Goal: Task Accomplishment & Management: Use online tool/utility

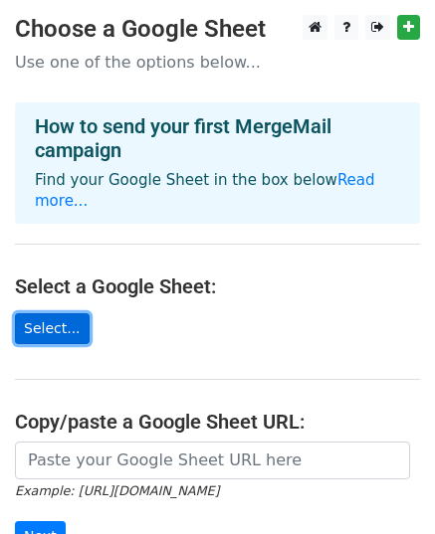
click at [51, 313] on link "Select..." at bounding box center [52, 328] width 75 height 31
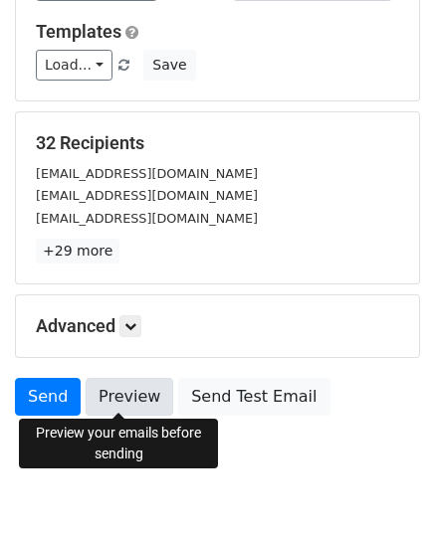
scroll to position [313, 0]
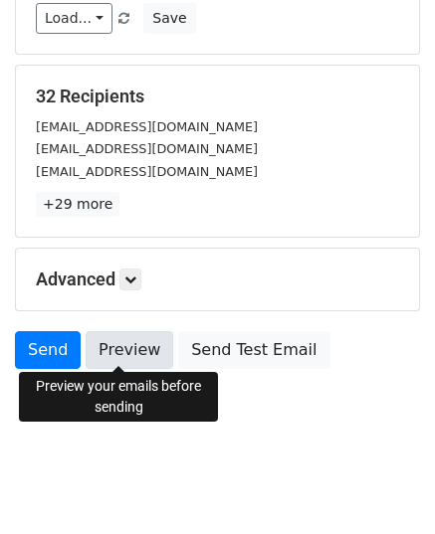
click at [118, 354] on link "Preview" at bounding box center [130, 350] width 88 height 38
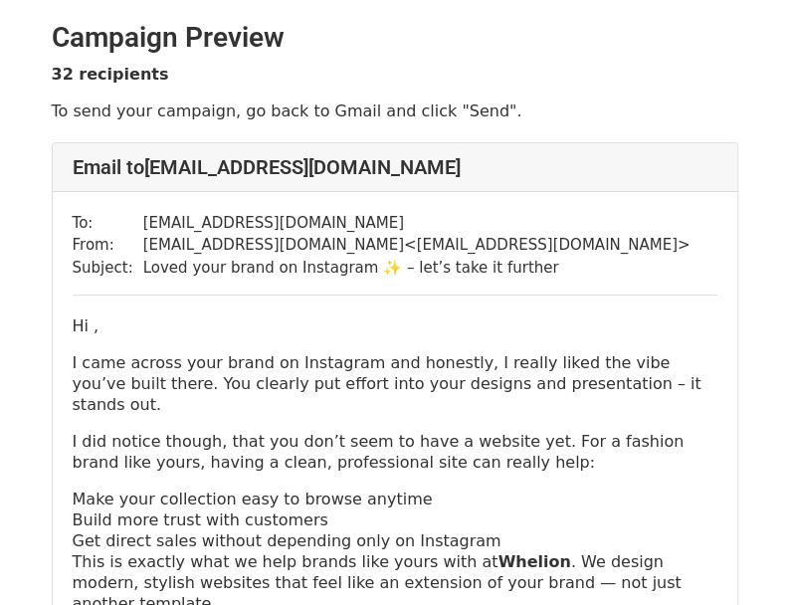
click at [91, 322] on p "Hi ," at bounding box center [395, 325] width 645 height 21
click at [86, 324] on p "Hi ," at bounding box center [395, 325] width 645 height 21
drag, startPoint x: 91, startPoint y: 319, endPoint x: 122, endPoint y: 290, distance: 43.6
click at [92, 319] on p "Hi ," at bounding box center [395, 325] width 645 height 21
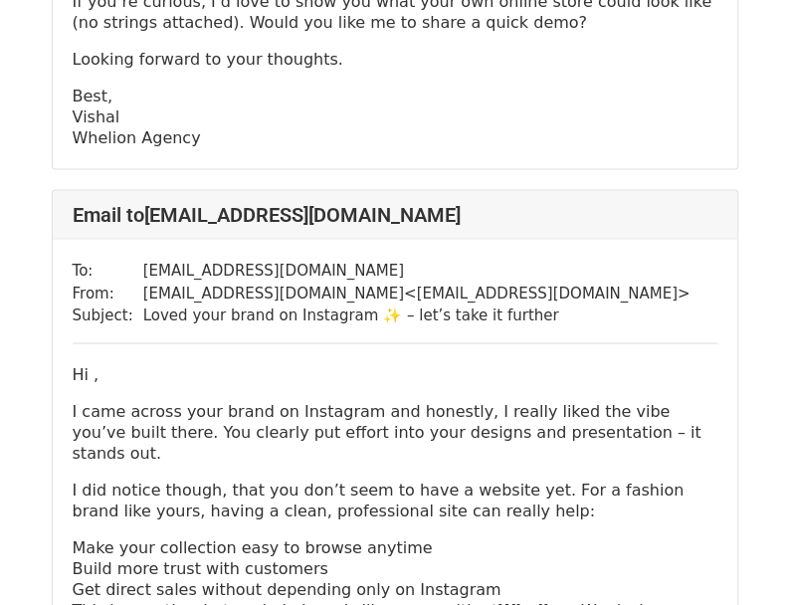
scroll to position [3482, 0]
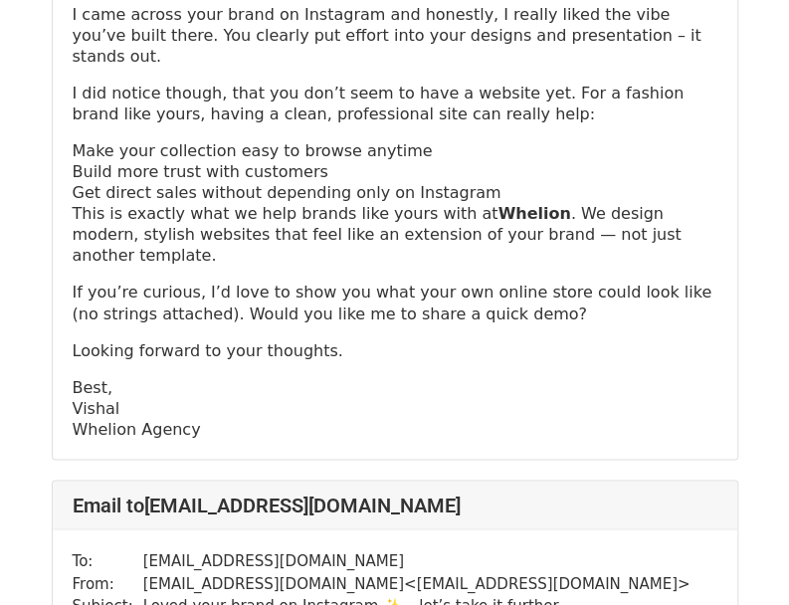
drag, startPoint x: 526, startPoint y: 142, endPoint x: 480, endPoint y: 524, distance: 384.9
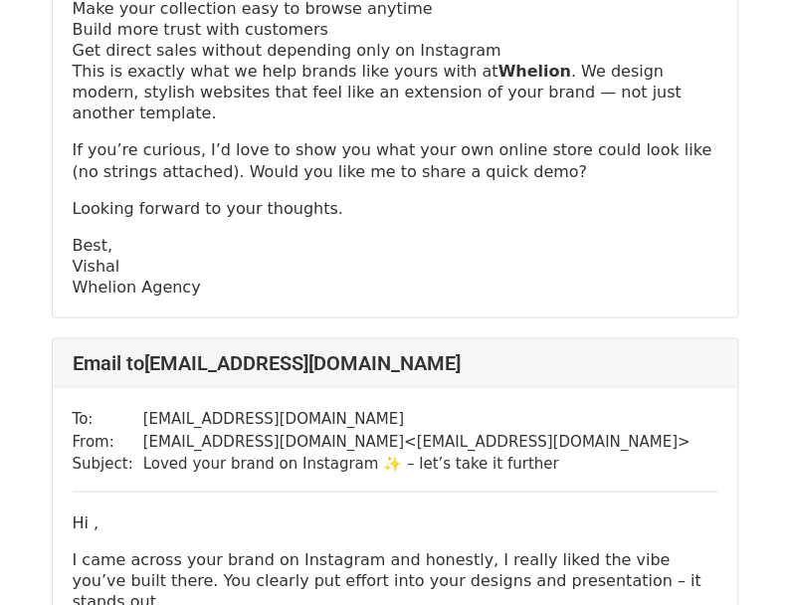
drag, startPoint x: 480, startPoint y: 524, endPoint x: 482, endPoint y: 557, distance: 32.9
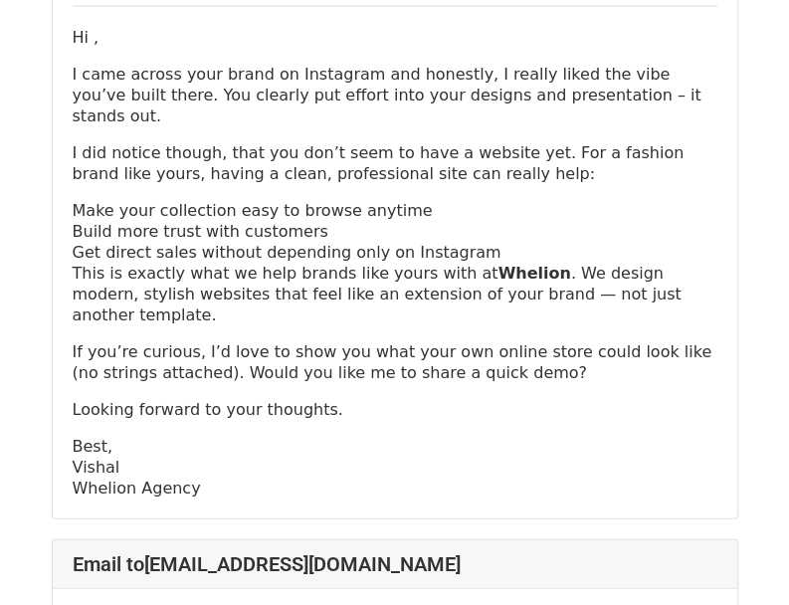
scroll to position [20270, 0]
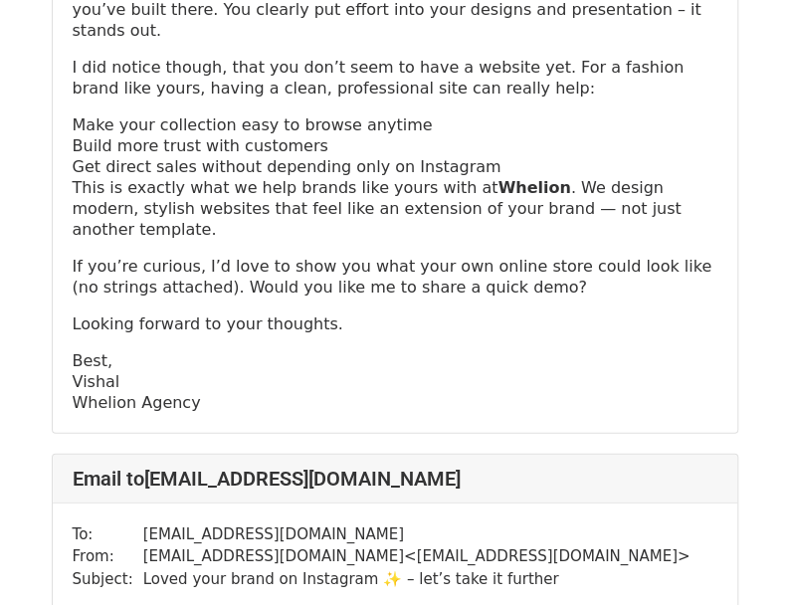
drag, startPoint x: 601, startPoint y: 64, endPoint x: 553, endPoint y: 609, distance: 547.3
drag, startPoint x: 603, startPoint y: 89, endPoint x: 586, endPoint y: 287, distance: 198.7
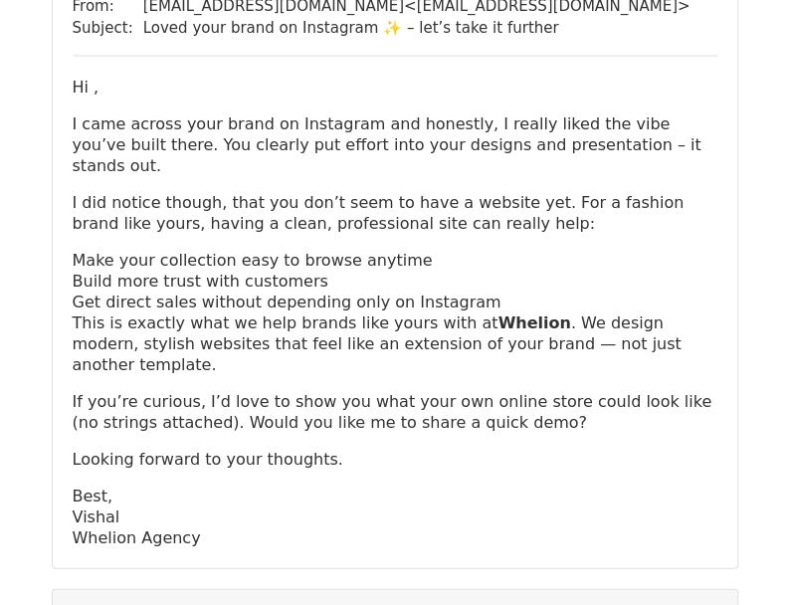
scroll to position [19971, 0]
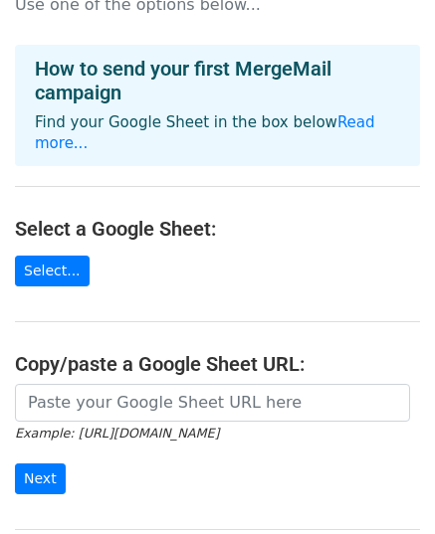
scroll to position [99, 0]
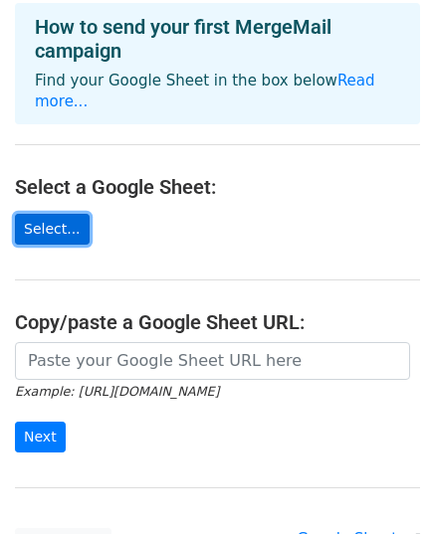
click at [48, 214] on link "Select..." at bounding box center [52, 229] width 75 height 31
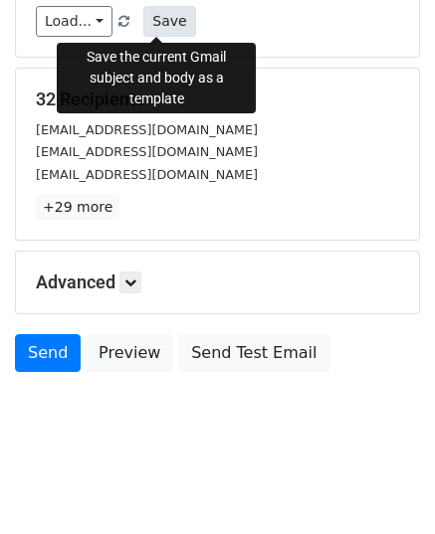
scroll to position [313, 0]
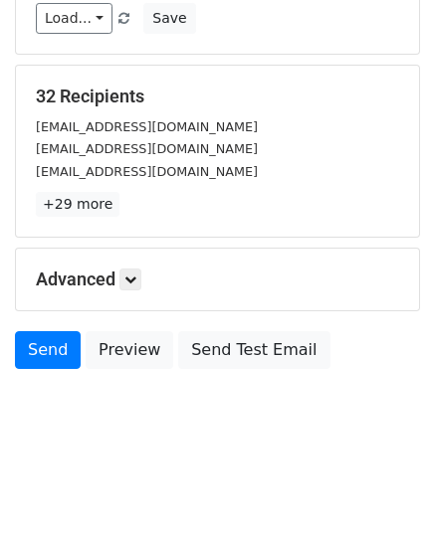
click at [126, 262] on div "Advanced Tracking Track Opens UTM Codes Track Clicks Filters Only include sprea…" at bounding box center [217, 280] width 403 height 62
click at [131, 279] on icon at bounding box center [130, 280] width 12 height 12
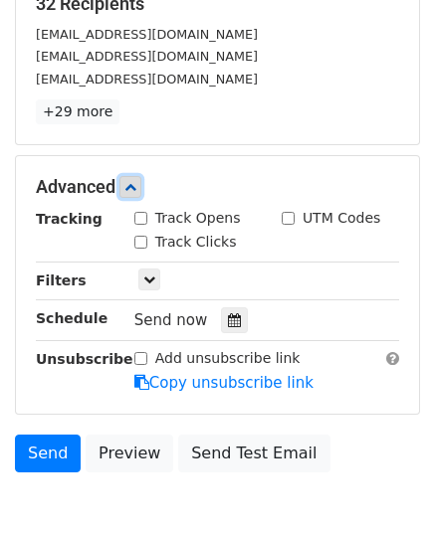
scroll to position [507, 0]
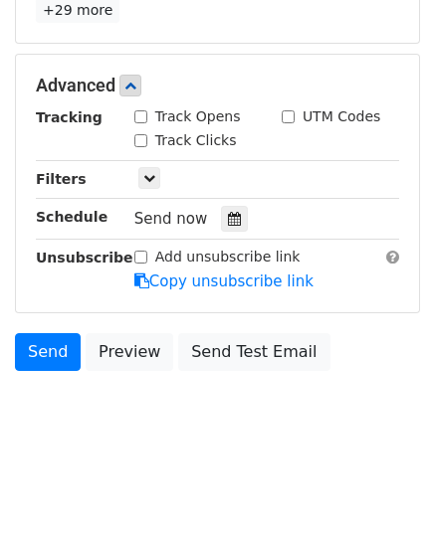
click at [148, 109] on div "Track Opens" at bounding box center [187, 116] width 106 height 21
click at [139, 112] on input "Track Opens" at bounding box center [140, 116] width 13 height 13
checkbox input "true"
click at [144, 134] on input "Track Clicks" at bounding box center [140, 140] width 13 height 13
checkbox input "true"
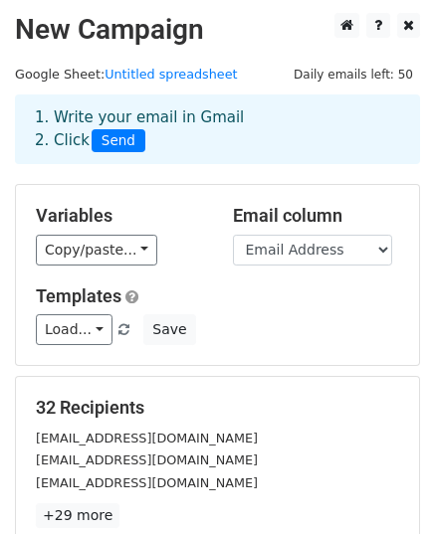
scroll to position [0, 0]
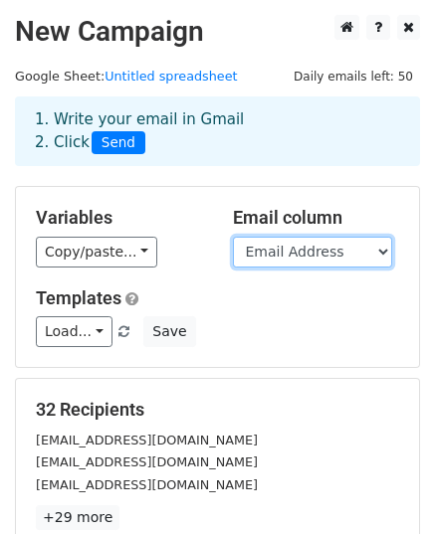
click at [307, 252] on select "Name Email Address" at bounding box center [312, 252] width 159 height 31
click at [302, 253] on select "Name Email Address" at bounding box center [312, 252] width 159 height 31
click at [233, 237] on select "Name Email Address" at bounding box center [312, 252] width 159 height 31
click at [320, 254] on select "Name Email Address" at bounding box center [312, 252] width 159 height 31
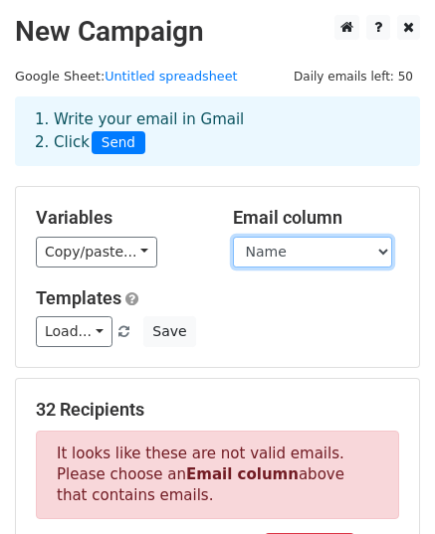
select select "Email Address"
click at [233, 237] on select "Name Email Address" at bounding box center [312, 252] width 159 height 31
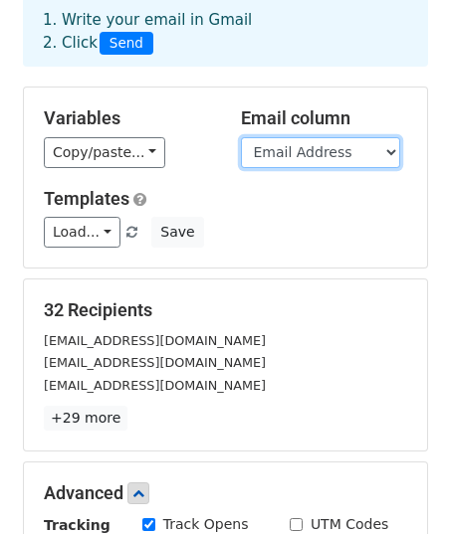
scroll to position [199, 0]
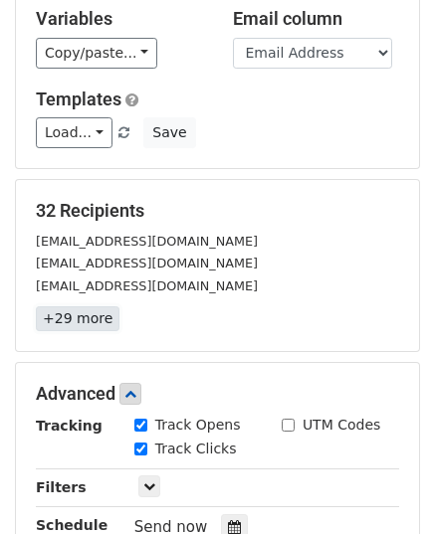
click at [58, 312] on link "+29 more" at bounding box center [78, 318] width 84 height 25
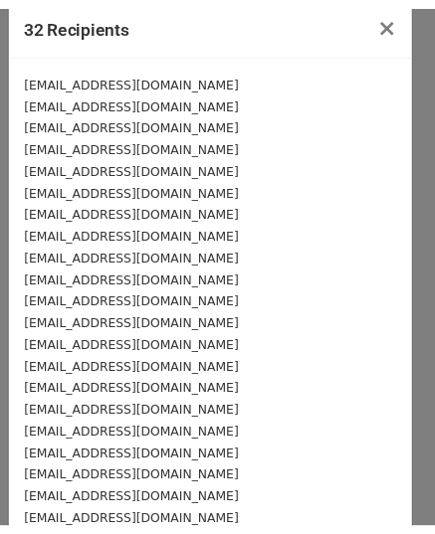
scroll to position [0, 0]
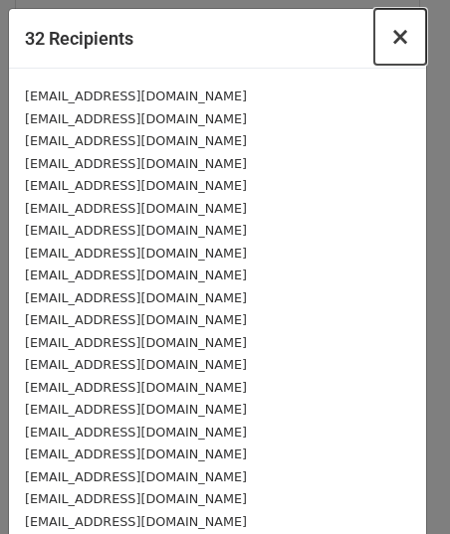
click at [397, 37] on button "×" at bounding box center [400, 37] width 52 height 56
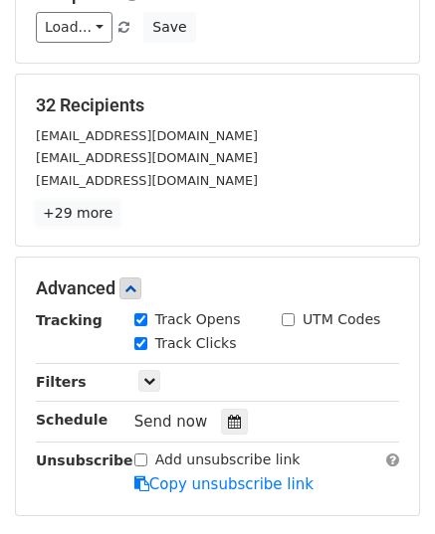
scroll to position [398, 0]
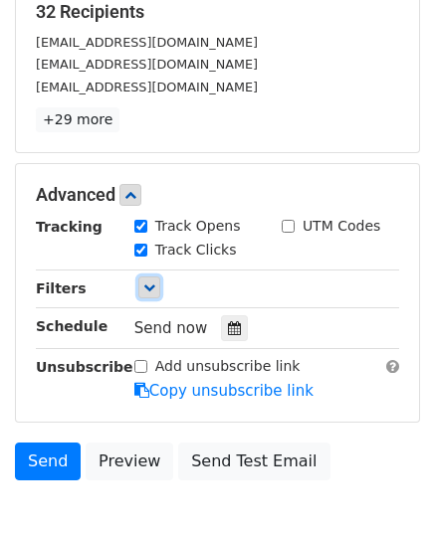
click at [152, 288] on icon at bounding box center [149, 288] width 12 height 12
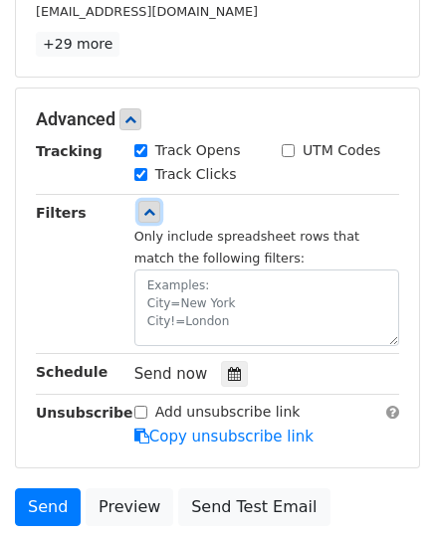
scroll to position [597, 0]
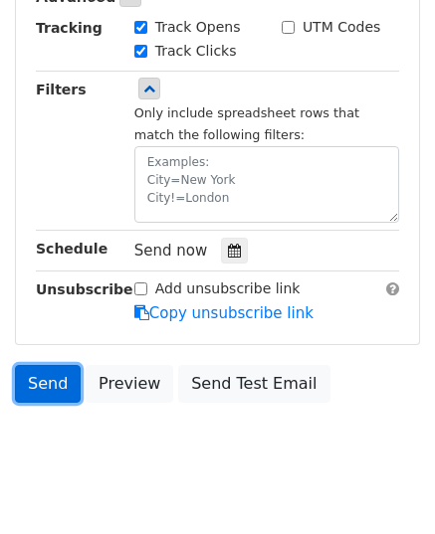
click at [68, 379] on link "Send" at bounding box center [48, 384] width 66 height 38
click at [68, 369] on link "Send" at bounding box center [48, 384] width 66 height 38
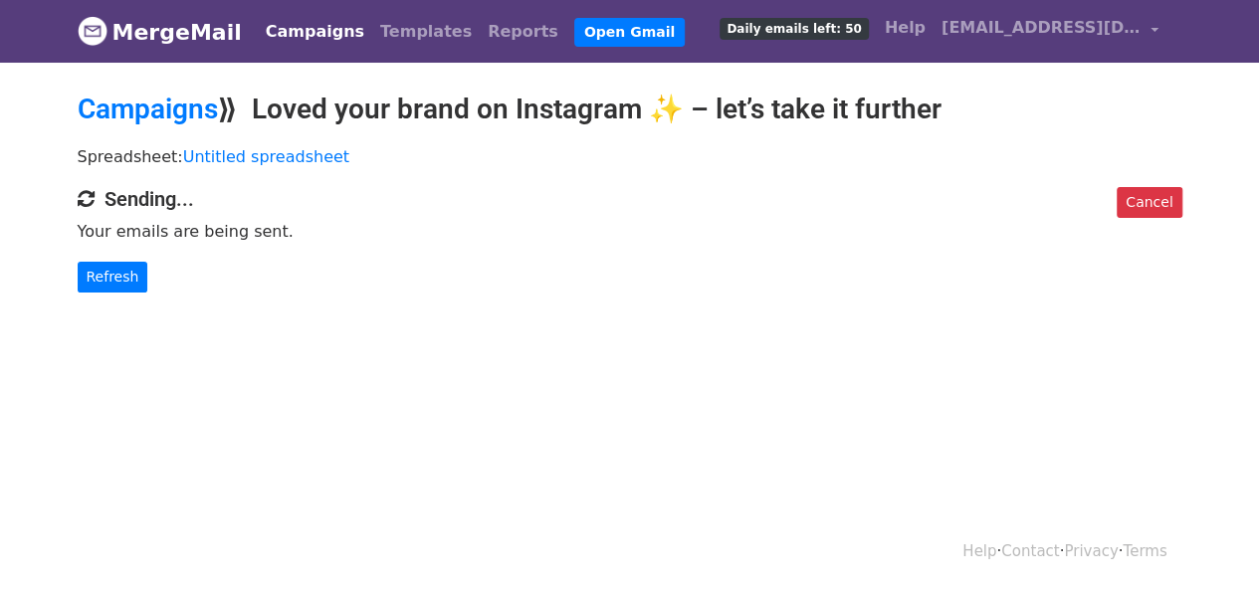
click at [619, 94] on h2 "Campaigns ⟫ Loved your brand on Instagram ✨ – let’s take it further" at bounding box center [630, 110] width 1104 height 34
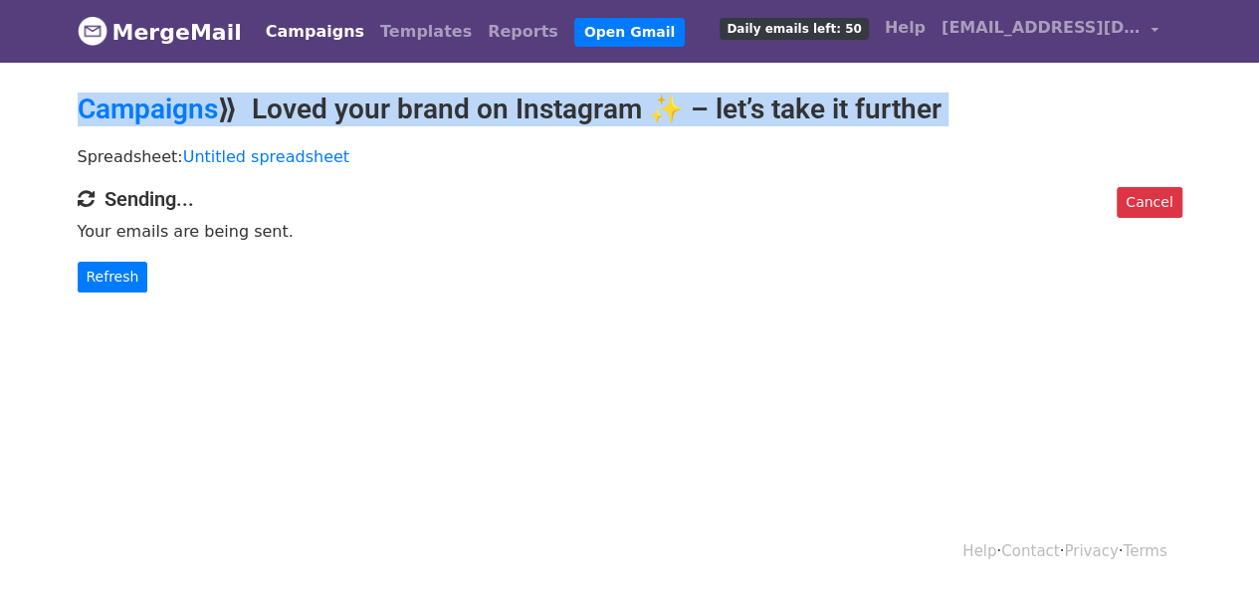
click at [619, 94] on h2 "Campaigns ⟫ Loved your brand on Instagram ✨ – let’s take it further" at bounding box center [630, 110] width 1104 height 34
click at [619, 93] on h2 "Campaigns ⟫ Loved your brand on Instagram ✨ – let’s take it further" at bounding box center [630, 110] width 1104 height 34
click at [709, 102] on h2 "Campaigns ⟫ Loved your brand on Instagram ✨ – let’s take it further" at bounding box center [630, 110] width 1104 height 34
